Goal: Communication & Community: Answer question/provide support

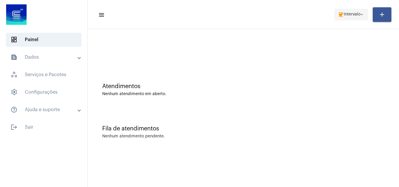
click at [362, 14] on mat-icon "arrow_drop_down" at bounding box center [361, 14] width 5 height 5
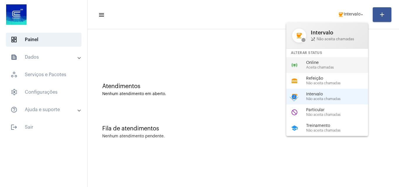
click at [327, 64] on span "Online" at bounding box center [339, 63] width 67 height 4
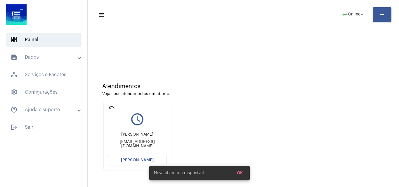
click at [111, 107] on mat-icon "undo" at bounding box center [111, 107] width 7 height 7
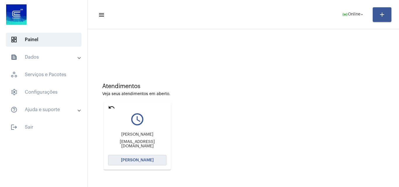
click at [141, 159] on span "[PERSON_NAME]" at bounding box center [137, 160] width 33 height 4
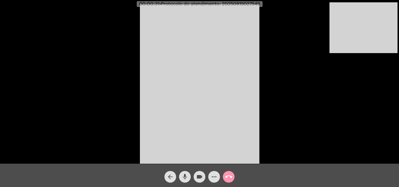
click at [347, 111] on div "Acessando Câmera e Microfone..." at bounding box center [199, 83] width 397 height 164
click at [187, 181] on span "mic" at bounding box center [184, 177] width 7 height 12
click at [186, 180] on mat-icon "mic_off" at bounding box center [184, 176] width 7 height 7
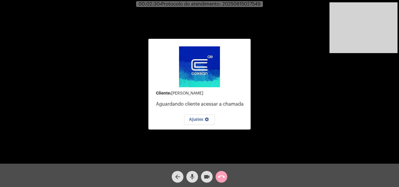
click at [221, 179] on mat-icon "call_end" at bounding box center [221, 176] width 7 height 7
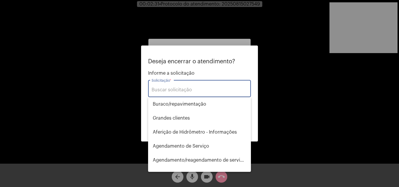
click at [192, 90] on input "Solicitação *" at bounding box center [199, 89] width 96 height 5
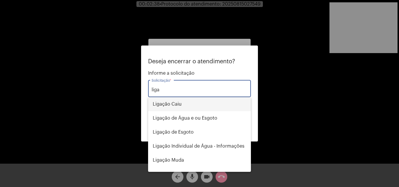
click at [188, 104] on span "Ligação Caiu" at bounding box center [199, 104] width 93 height 14
type input "Ligação Caiu"
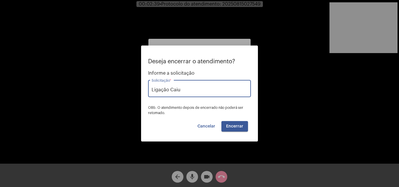
click at [234, 124] on span "Encerrar" at bounding box center [234, 126] width 17 height 4
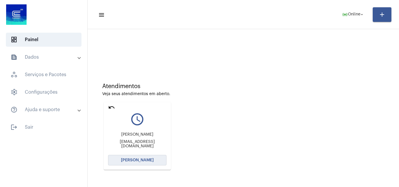
click at [148, 161] on span "[PERSON_NAME]" at bounding box center [137, 160] width 33 height 4
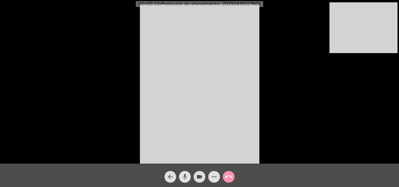
click at [182, 179] on mat-icon "mic" at bounding box center [184, 176] width 7 height 7
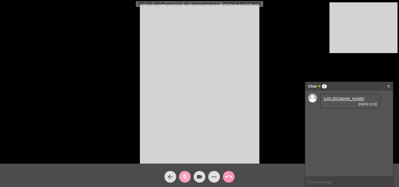
click at [184, 176] on mat-icon "mic_off" at bounding box center [184, 176] width 7 height 7
click at [341, 101] on link "https://neft-transfer-bucket.s3.amazonaws.com/temp-74ee9aac-67c0-bbfc-9ca2-ad3a…" at bounding box center [343, 99] width 41 height 4
click at [345, 118] on link "https://neft-transfer-bucket.s3.amazonaws.com/temp-4116ef1c-d034-1f74-4f6d-f884…" at bounding box center [343, 115] width 41 height 4
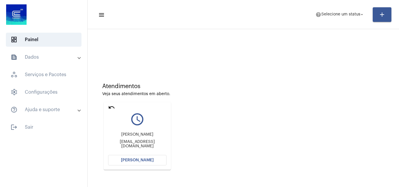
click at [111, 106] on mat-icon "undo" at bounding box center [111, 107] width 7 height 7
click at [135, 163] on button "[PERSON_NAME]" at bounding box center [137, 160] width 58 height 11
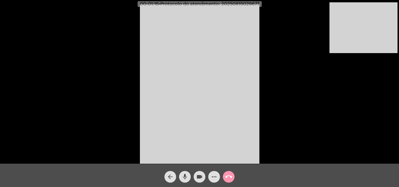
click at [187, 172] on span "mic" at bounding box center [184, 177] width 7 height 12
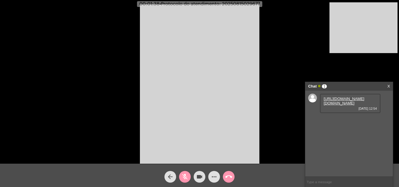
click at [332, 102] on link "[URL][DOMAIN_NAME][DOMAIN_NAME]" at bounding box center [343, 101] width 41 height 9
click at [183, 177] on mat-icon "mic_off" at bounding box center [184, 176] width 7 height 7
click at [216, 179] on mat-icon "more_horiz" at bounding box center [213, 176] width 7 height 7
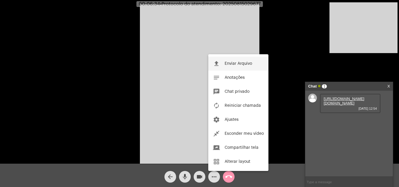
click at [235, 62] on span "Enviar Arquivo" at bounding box center [237, 64] width 27 height 4
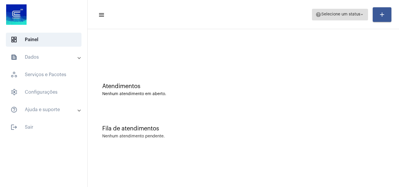
click at [356, 18] on span "help Selecione um status arrow_drop_down" at bounding box center [339, 14] width 49 height 11
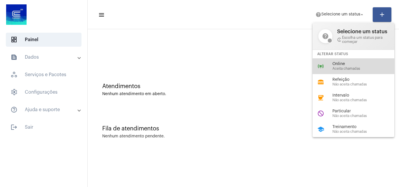
click at [352, 67] on span "Aceita chamadas" at bounding box center [365, 69] width 67 height 4
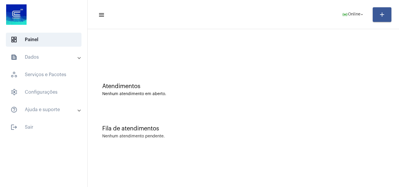
click at [144, 58] on div at bounding box center [242, 49] width 305 height 34
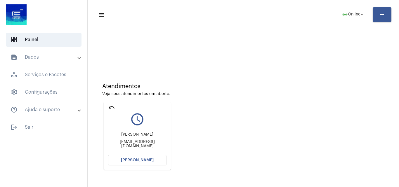
click at [110, 107] on mat-icon "undo" at bounding box center [111, 107] width 7 height 7
click at [146, 162] on span "[PERSON_NAME]" at bounding box center [137, 160] width 33 height 4
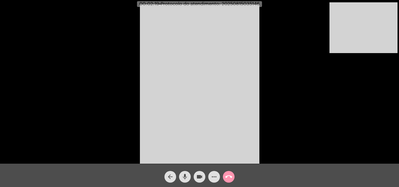
click at [328, 105] on div "Acessando Câmera e Microfone..." at bounding box center [199, 83] width 397 height 164
click at [229, 177] on mat-icon "call_end" at bounding box center [228, 176] width 7 height 7
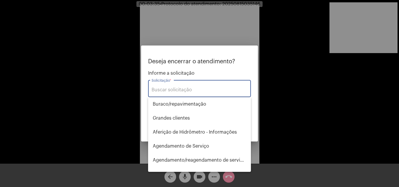
click at [184, 93] on div "Solicitação *" at bounding box center [199, 88] width 96 height 18
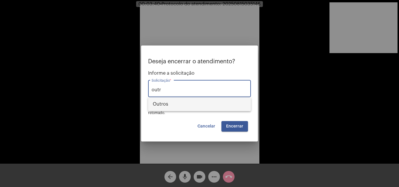
click at [180, 102] on span "Outros" at bounding box center [199, 104] width 93 height 14
type input "Outros"
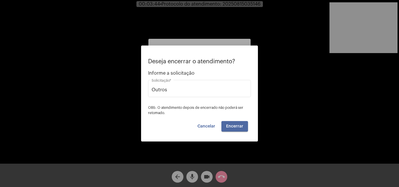
click at [242, 125] on span "Encerrar" at bounding box center [234, 126] width 17 height 4
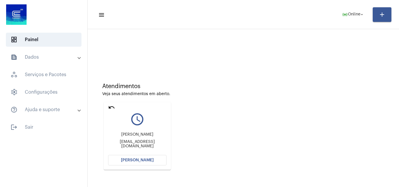
click at [111, 106] on mat-icon "undo" at bounding box center [111, 107] width 7 height 7
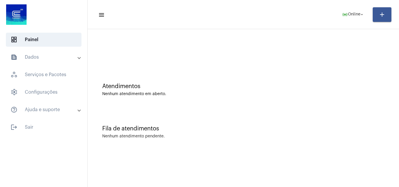
drag, startPoint x: 83, startPoint y: 0, endPoint x: 213, endPoint y: 67, distance: 146.9
click at [213, 67] on div "Atendimentos Nenhum atendimento em aberto." at bounding box center [242, 87] width 305 height 42
drag, startPoint x: 310, startPoint y: 63, endPoint x: 398, endPoint y: 10, distance: 103.4
click at [313, 61] on div at bounding box center [242, 49] width 305 height 34
drag, startPoint x: 393, startPoint y: 0, endPoint x: 223, endPoint y: 80, distance: 188.6
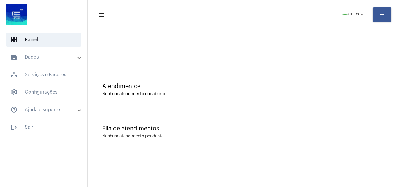
click at [232, 84] on div "Atendimentos" at bounding box center [243, 86] width 282 height 6
click at [151, 63] on div at bounding box center [242, 49] width 305 height 34
click at [233, 73] on div "Atendimentos Nenhum atendimento em aberto." at bounding box center [242, 87] width 305 height 42
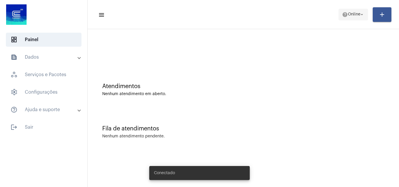
click at [359, 13] on mat-icon "arrow_drop_down" at bounding box center [361, 14] width 5 height 5
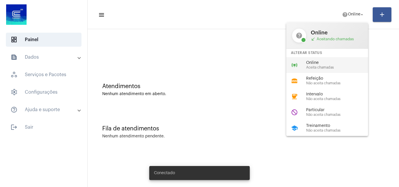
click at [328, 59] on div "online_prediction Online Aceita chamadas" at bounding box center [331, 65] width 91 height 16
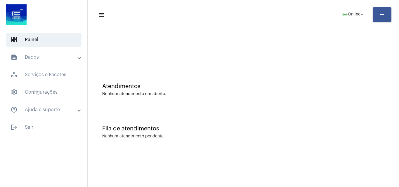
click at [103, 15] on mat-icon "menu" at bounding box center [101, 14] width 6 height 7
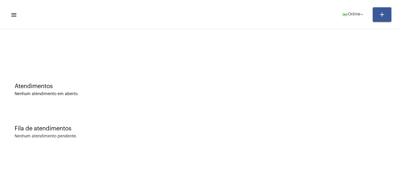
click at [15, 14] on mat-icon "menu" at bounding box center [14, 14] width 6 height 7
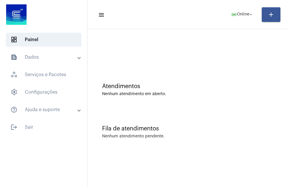
click at [263, 134] on div "Fila de atendimentos Nenhum atendimento pendente." at bounding box center [187, 129] width 195 height 42
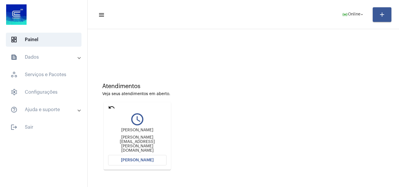
click at [141, 160] on span "[PERSON_NAME]" at bounding box center [137, 160] width 33 height 4
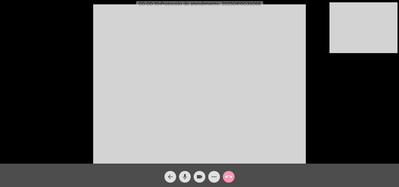
click at [338, 109] on div "Acessando Câmera e Microfone..." at bounding box center [199, 83] width 397 height 164
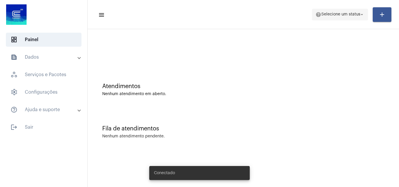
click at [350, 17] on span "help Selecione um status arrow_drop_down" at bounding box center [339, 14] width 49 height 11
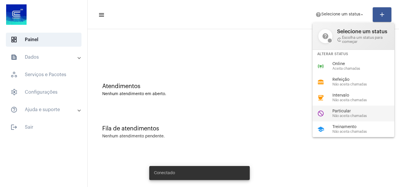
click at [339, 110] on span "Particular" at bounding box center [365, 111] width 67 height 4
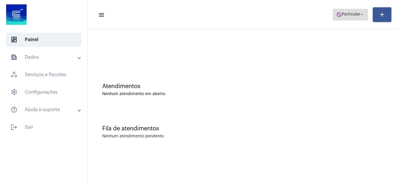
click at [357, 12] on span "do_not_disturb Particular arrow_drop_down" at bounding box center [350, 14] width 28 height 11
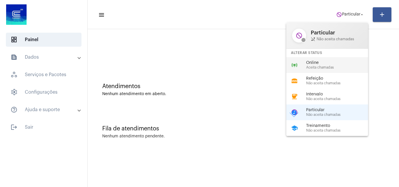
click at [325, 69] on span "Aceita chamadas" at bounding box center [339, 68] width 67 height 4
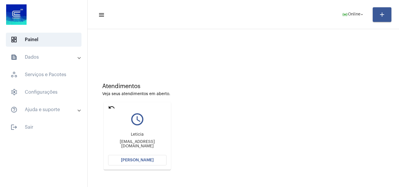
click at [112, 107] on mat-icon "undo" at bounding box center [111, 107] width 7 height 7
click at [152, 163] on button "[PERSON_NAME]" at bounding box center [137, 160] width 58 height 11
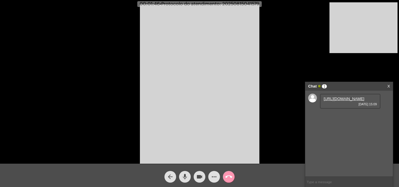
click at [342, 100] on link "[URL][DOMAIN_NAME]" at bounding box center [343, 99] width 41 height 4
click at [186, 174] on mat-icon "mic" at bounding box center [184, 176] width 7 height 7
click at [196, 175] on mat-icon "videocam" at bounding box center [199, 176] width 7 height 7
click at [200, 178] on mat-icon "videocam_off" at bounding box center [199, 176] width 7 height 7
click at [183, 176] on mat-icon "mic_off" at bounding box center [184, 176] width 7 height 7
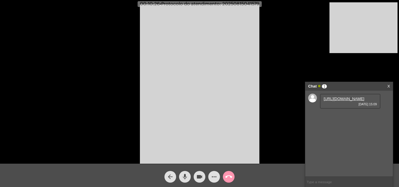
click at [183, 171] on div "mic" at bounding box center [184, 175] width 15 height 15
click at [188, 180] on button "mic_off" at bounding box center [185, 177] width 12 height 12
click at [242, 4] on span "• Protocolo do atendimento: 20250815041579" at bounding box center [210, 4] width 100 height 5
copy span "20250815041579"
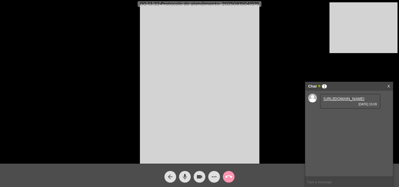
click at [337, 178] on input "text" at bounding box center [349, 182] width 88 height 10
paste input "20250815041579"
type input "20250815041579"
click at [230, 178] on mat-icon "call_end" at bounding box center [228, 176] width 7 height 7
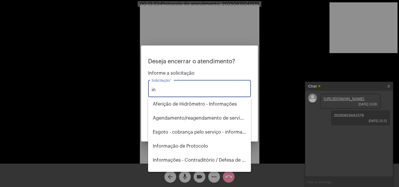
type input "i"
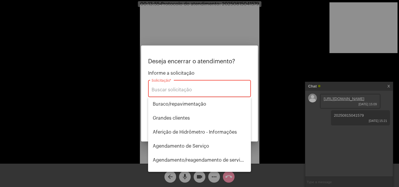
click at [227, 32] on div at bounding box center [199, 93] width 399 height 187
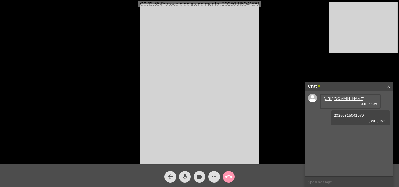
drag, startPoint x: 184, startPoint y: 176, endPoint x: 191, endPoint y: 176, distance: 7.6
click at [187, 176] on mat-icon "mic" at bounding box center [184, 176] width 7 height 7
click at [199, 176] on mat-icon "videocam" at bounding box center [199, 176] width 7 height 7
click at [225, 175] on mat-icon "call_end" at bounding box center [228, 176] width 7 height 7
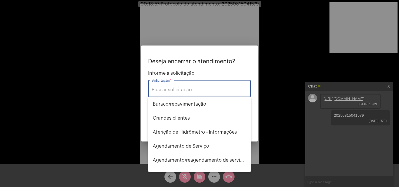
click at [199, 91] on input "Solicitação *" at bounding box center [199, 89] width 96 height 5
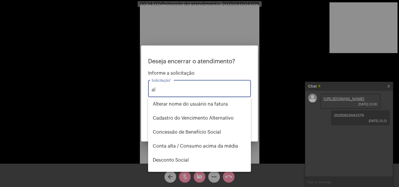
type input "a"
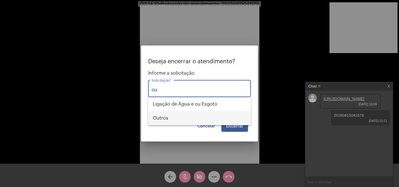
click at [188, 121] on span "Outros" at bounding box center [199, 118] width 93 height 14
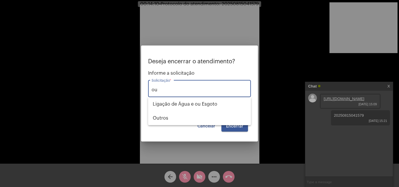
type input "Outros"
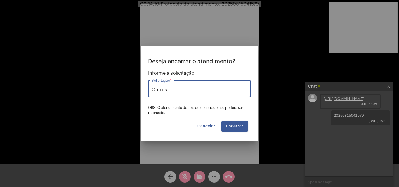
click at [245, 128] on button "Encerrar" at bounding box center [234, 126] width 27 height 11
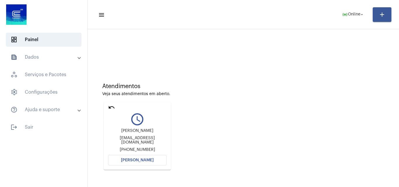
click at [110, 106] on mat-icon "undo" at bounding box center [111, 107] width 7 height 7
click at [111, 108] on mat-icon "undo" at bounding box center [111, 107] width 7 height 7
click at [111, 109] on mat-icon "undo" at bounding box center [111, 107] width 7 height 7
click at [112, 107] on mat-icon "undo" at bounding box center [111, 107] width 7 height 7
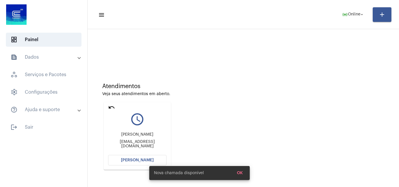
click at [110, 107] on mat-icon "undo" at bounding box center [111, 107] width 7 height 7
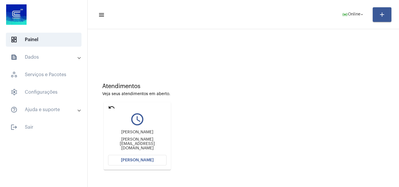
click at [114, 107] on mat-icon "undo" at bounding box center [111, 107] width 7 height 7
click at [111, 106] on mat-icon "undo" at bounding box center [111, 107] width 7 height 7
click at [111, 105] on mat-icon "undo" at bounding box center [111, 107] width 7 height 7
click at [110, 107] on mat-icon "undo" at bounding box center [111, 107] width 7 height 7
click at [113, 108] on mat-icon "undo" at bounding box center [111, 107] width 7 height 7
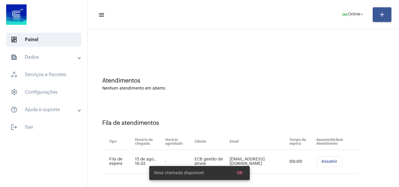
scroll to position [8, 0]
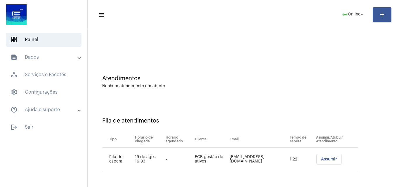
click at [328, 161] on span "Assumir" at bounding box center [329, 159] width 16 height 4
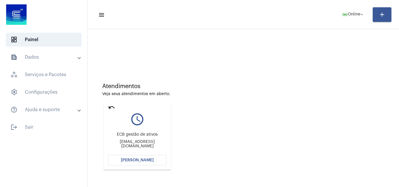
click at [144, 162] on button "[PERSON_NAME]" at bounding box center [137, 160] width 58 height 11
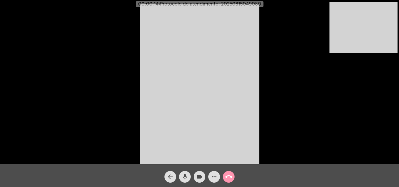
click at [330, 80] on div "Acessando Câmera e Microfone..." at bounding box center [199, 83] width 397 height 164
click at [320, 12] on div "Acessando Câmera e Microfone..." at bounding box center [199, 83] width 397 height 164
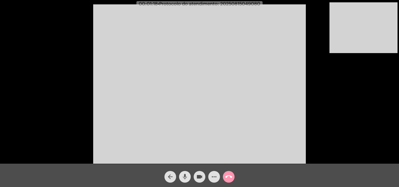
click at [186, 176] on mat-icon "mic" at bounding box center [184, 176] width 7 height 7
click at [198, 174] on mat-icon "videocam" at bounding box center [199, 176] width 7 height 7
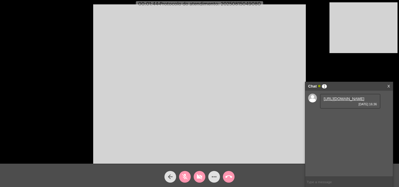
click at [358, 11] on video at bounding box center [363, 27] width 68 height 51
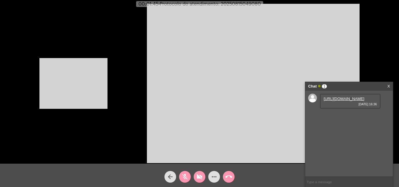
click at [344, 99] on link "[URL][DOMAIN_NAME]" at bounding box center [343, 99] width 41 height 4
click at [196, 174] on mat-icon "videocam_off" at bounding box center [199, 176] width 7 height 7
click at [189, 174] on button "mic_off" at bounding box center [185, 177] width 12 height 12
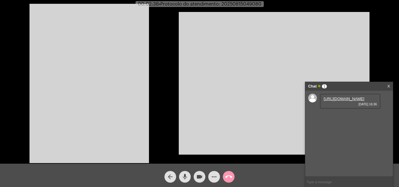
click at [385, 13] on div "Acessando Câmera e Microfone..." at bounding box center [199, 83] width 397 height 164
click at [237, 59] on video at bounding box center [274, 83] width 191 height 143
click at [134, 50] on video at bounding box center [88, 83] width 119 height 159
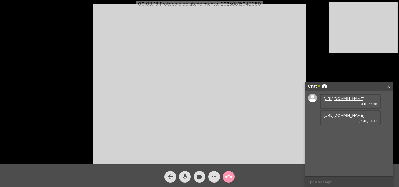
click at [336, 118] on link "[URL][DOMAIN_NAME]" at bounding box center [343, 115] width 41 height 4
click at [299, 37] on video at bounding box center [199, 83] width 212 height 159
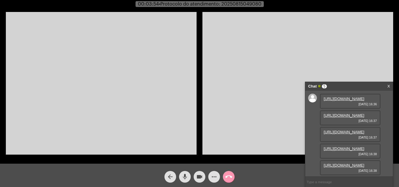
scroll to position [58, 0]
click at [336, 130] on link "[URL][DOMAIN_NAME]" at bounding box center [343, 132] width 41 height 4
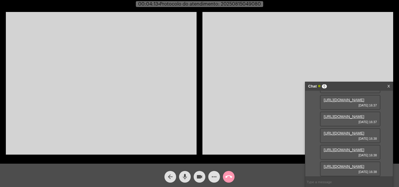
scroll to position [88, 0]
click at [353, 131] on link "[URL][DOMAIN_NAME]" at bounding box center [343, 133] width 41 height 4
click at [347, 131] on link "[URL][DOMAIN_NAME]" at bounding box center [343, 133] width 41 height 4
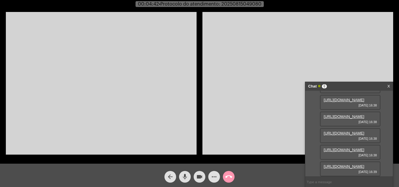
click at [341, 131] on link "[URL][DOMAIN_NAME]" at bounding box center [343, 133] width 41 height 4
click at [348, 131] on link "[URL][DOMAIN_NAME]" at bounding box center [343, 133] width 41 height 4
drag, startPoint x: 186, startPoint y: 176, endPoint x: 191, endPoint y: 176, distance: 4.1
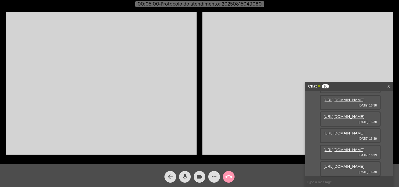
click at [186, 176] on mat-icon "mic" at bounding box center [184, 176] width 7 height 7
click at [202, 178] on mat-icon "videocam" at bounding box center [199, 176] width 7 height 7
click at [354, 164] on link "[URL][DOMAIN_NAME]" at bounding box center [343, 166] width 41 height 4
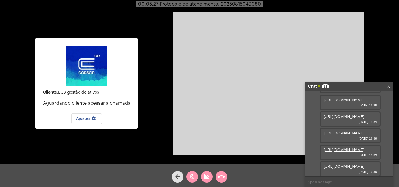
click at [346, 148] on link "[URL][DOMAIN_NAME]" at bounding box center [343, 150] width 41 height 4
click at [193, 177] on mat-icon "mic_off" at bounding box center [191, 176] width 7 height 7
click at [204, 174] on mat-icon "videocam_off" at bounding box center [206, 176] width 7 height 7
click at [353, 135] on link "[URL][DOMAIN_NAME]" at bounding box center [343, 133] width 41 height 4
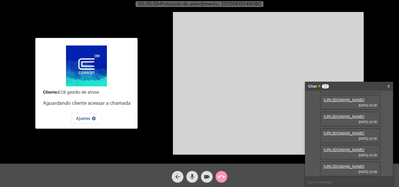
scroll to position [126, 0]
click at [347, 102] on link "[URL][DOMAIN_NAME]" at bounding box center [343, 100] width 41 height 4
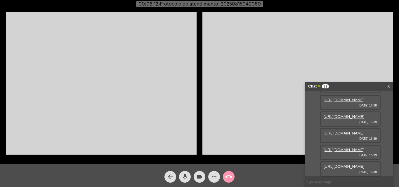
scroll to position [243, 0]
click at [285, 92] on video at bounding box center [297, 83] width 191 height 143
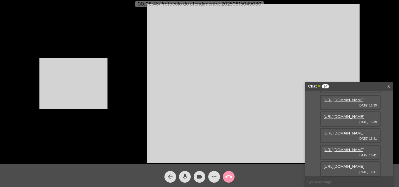
scroll to position [274, 0]
click at [181, 177] on mat-icon "mic" at bounding box center [184, 176] width 7 height 7
click at [197, 177] on mat-icon "videocam" at bounding box center [199, 176] width 7 height 7
click at [355, 133] on link "[URL][DOMAIN_NAME]" at bounding box center [343, 133] width 41 height 4
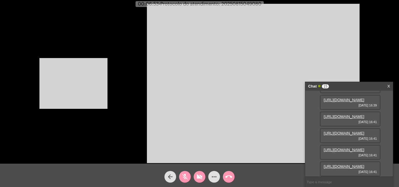
scroll to position [362, 0]
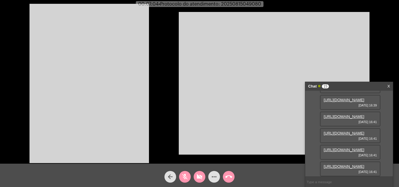
click at [195, 175] on button "videocam_off" at bounding box center [199, 177] width 12 height 12
click at [182, 176] on mat-icon "mic_off" at bounding box center [184, 176] width 7 height 7
click at [364, 43] on video at bounding box center [274, 83] width 191 height 143
click at [342, 164] on link "[URL][DOMAIN_NAME]" at bounding box center [343, 166] width 41 height 4
click at [348, 53] on video at bounding box center [274, 83] width 191 height 143
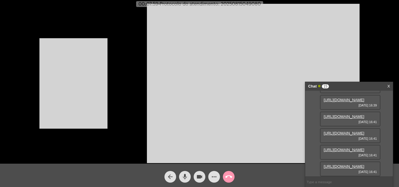
click at [217, 62] on video at bounding box center [253, 83] width 212 height 159
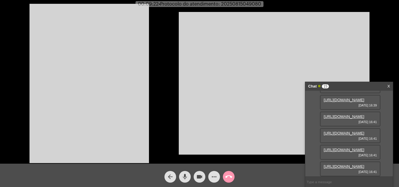
scroll to position [0, 0]
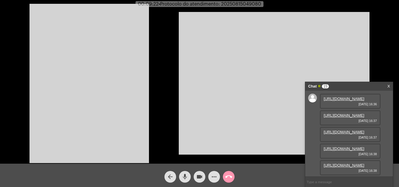
click at [336, 101] on link "[URL][DOMAIN_NAME]" at bounding box center [343, 99] width 41 height 4
click at [184, 175] on mat-icon "mic" at bounding box center [184, 176] width 7 height 7
click at [194, 175] on button "videocam" at bounding box center [199, 177] width 12 height 12
click at [351, 101] on link "[URL][DOMAIN_NAME]" at bounding box center [343, 99] width 41 height 4
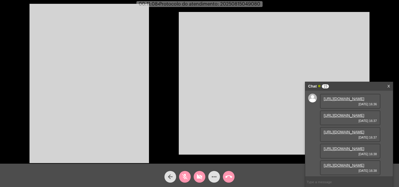
click at [341, 118] on link "[URL][DOMAIN_NAME]" at bounding box center [343, 115] width 41 height 4
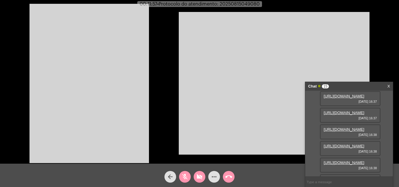
scroll to position [29, 0]
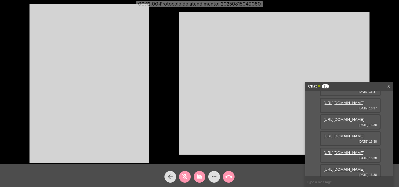
click at [352, 105] on link "[URL][DOMAIN_NAME]" at bounding box center [343, 103] width 41 height 4
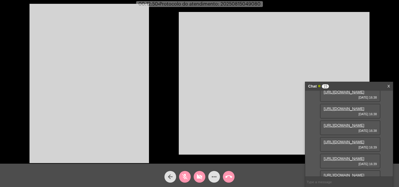
scroll to position [88, 0]
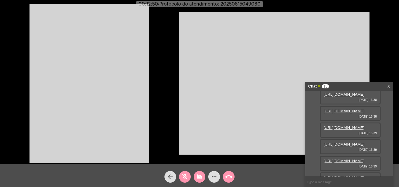
click at [350, 63] on link "[URL][DOMAIN_NAME]" at bounding box center [343, 61] width 41 height 4
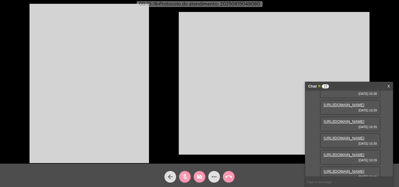
scroll to position [117, 0]
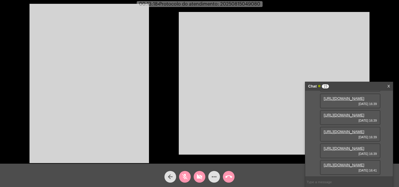
click at [345, 51] on link "[URL][DOMAIN_NAME]" at bounding box center [343, 48] width 41 height 4
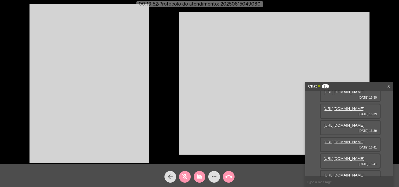
scroll to position [146, 0]
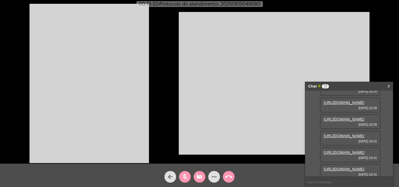
click at [347, 38] on link "[URL][DOMAIN_NAME]" at bounding box center [343, 36] width 41 height 4
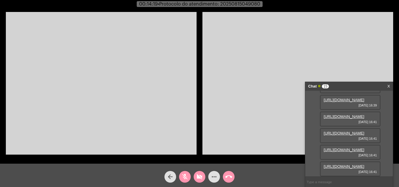
scroll to position [175, 0]
click at [340, 36] on link "[URL][DOMAIN_NAME]" at bounding box center [343, 33] width 41 height 4
click at [347, 52] on link "[URL][DOMAIN_NAME]" at bounding box center [343, 50] width 41 height 4
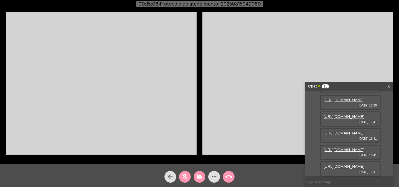
click at [342, 69] on link "[URL][DOMAIN_NAME]" at bounding box center [343, 66] width 41 height 4
click at [351, 85] on link "[URL][DOMAIN_NAME]" at bounding box center [343, 83] width 41 height 4
click at [344, 102] on link "[URL][DOMAIN_NAME]" at bounding box center [343, 100] width 41 height 4
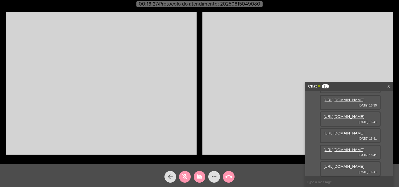
click at [341, 119] on link "[URL][DOMAIN_NAME]" at bounding box center [343, 116] width 41 height 4
click at [338, 126] on div "[URL][DOMAIN_NAME] [DATE] 16:41" at bounding box center [350, 118] width 61 height 15
click at [335, 114] on link "[URL][DOMAIN_NAME]" at bounding box center [343, 116] width 41 height 4
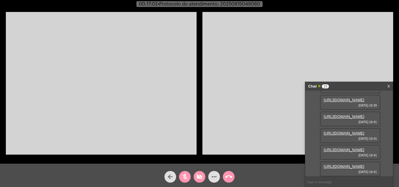
click at [343, 131] on link "[URL][DOMAIN_NAME]" at bounding box center [343, 133] width 41 height 4
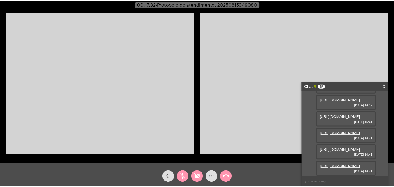
scroll to position [362, 0]
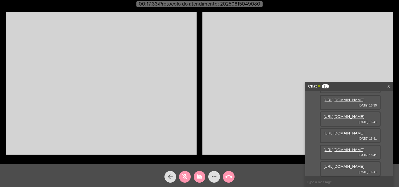
click at [343, 148] on link "[URL][DOMAIN_NAME]" at bounding box center [343, 150] width 41 height 4
click at [343, 164] on link "[URL][DOMAIN_NAME]" at bounding box center [343, 166] width 41 height 4
click at [388, 86] on link "X" at bounding box center [388, 86] width 3 height 9
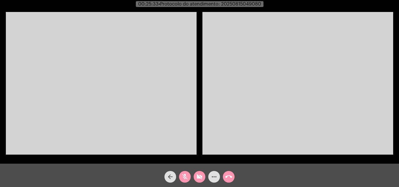
click at [170, 176] on mat-icon "arrow_back" at bounding box center [170, 176] width 7 height 7
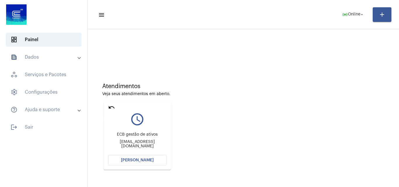
click at [111, 106] on mat-icon "undo" at bounding box center [111, 107] width 7 height 7
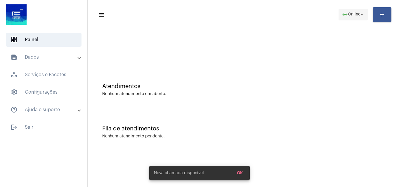
click at [352, 12] on span "online_prediction Online arrow_drop_down" at bounding box center [353, 14] width 22 height 11
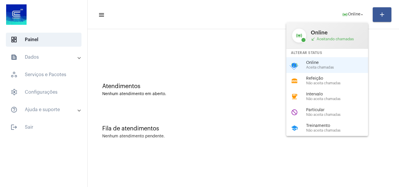
click at [29, 127] on div at bounding box center [199, 93] width 399 height 187
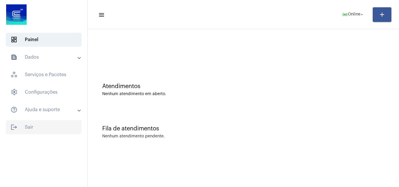
click at [23, 123] on span "logout Sair" at bounding box center [44, 127] width 76 height 14
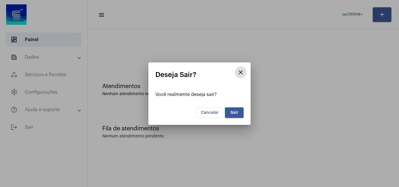
click at [232, 111] on span "Sair" at bounding box center [234, 113] width 8 height 4
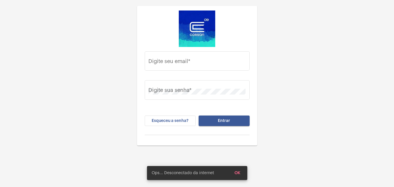
type input "[PERSON_NAME][EMAIL_ADDRESS][PERSON_NAME][DOMAIN_NAME]"
